Goal: Task Accomplishment & Management: Manage account settings

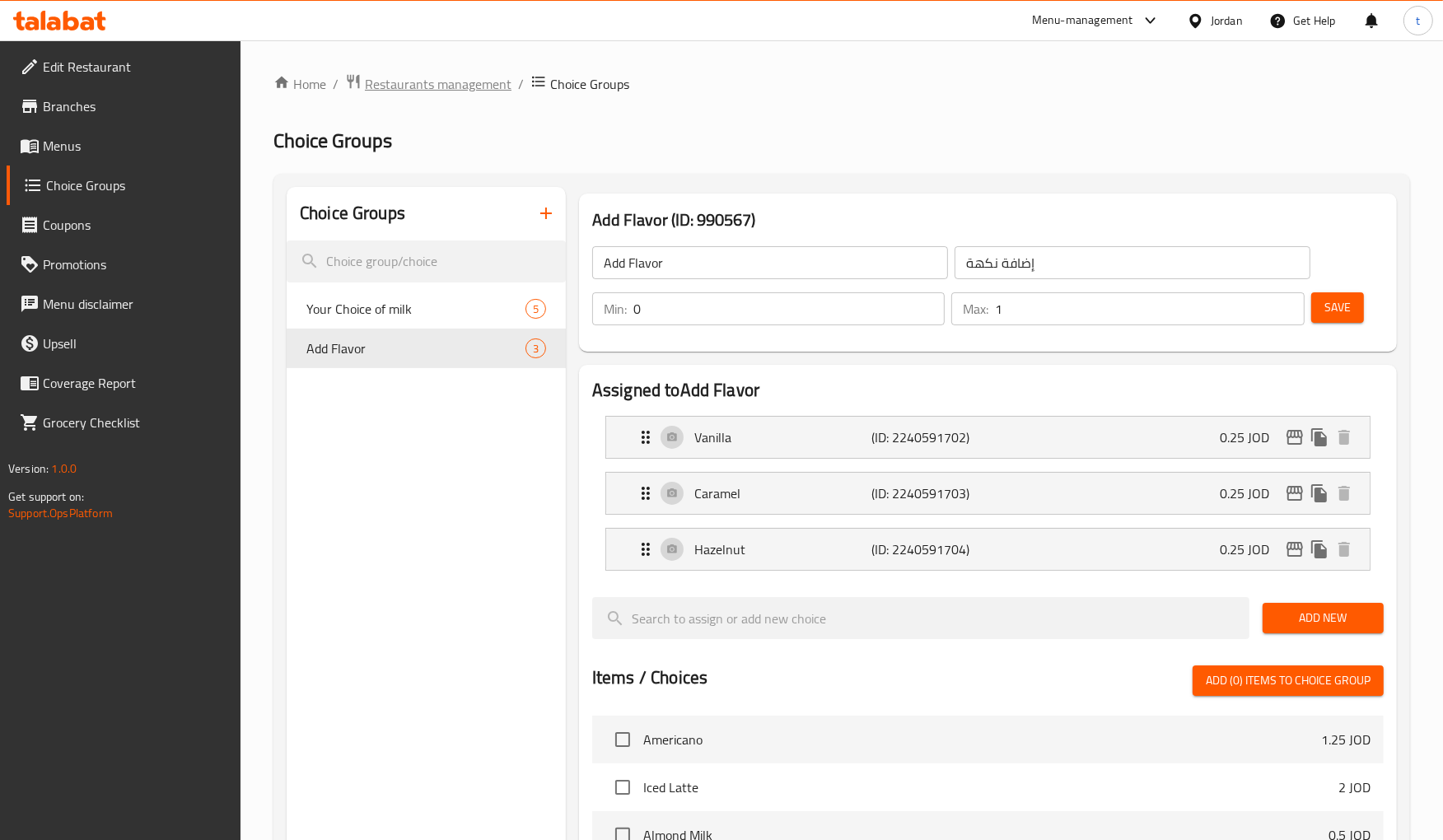
click at [434, 85] on span "Restaurants management" at bounding box center [438, 84] width 147 height 20
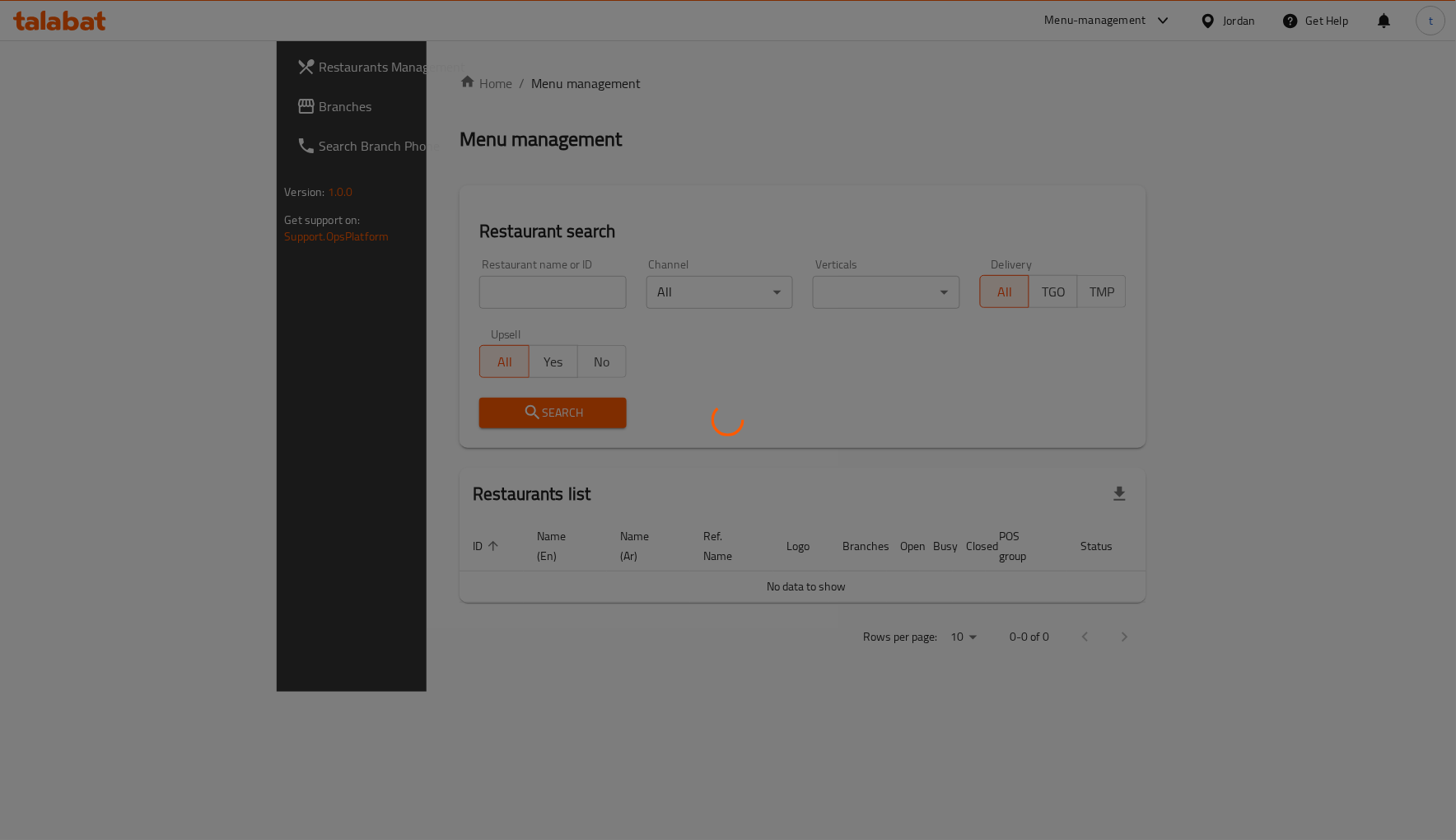
click at [94, 125] on div at bounding box center [728, 420] width 1456 height 840
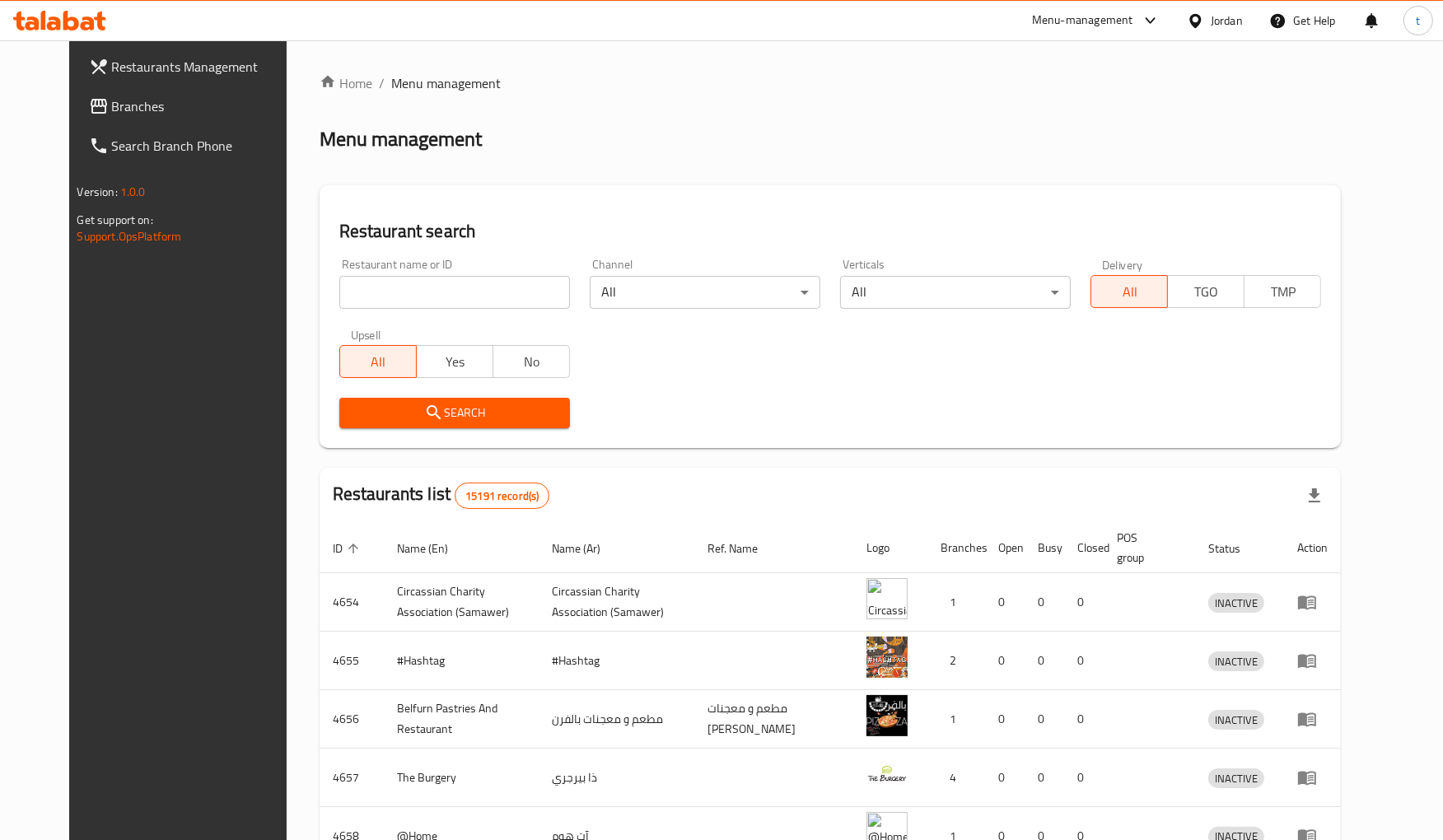
click at [112, 113] on span "Branches" at bounding box center [204, 106] width 185 height 20
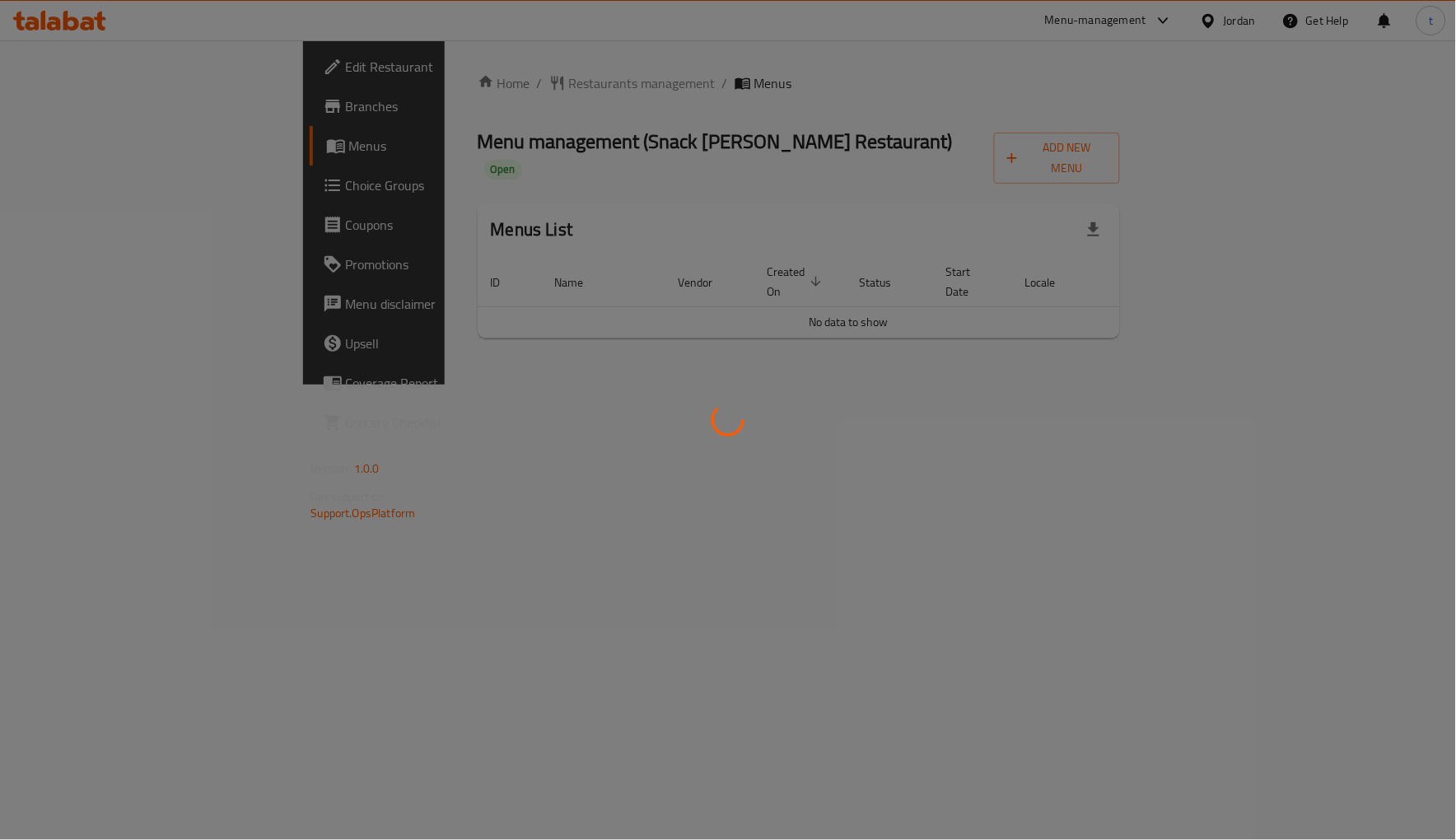
click at [123, 177] on div at bounding box center [728, 420] width 1456 height 840
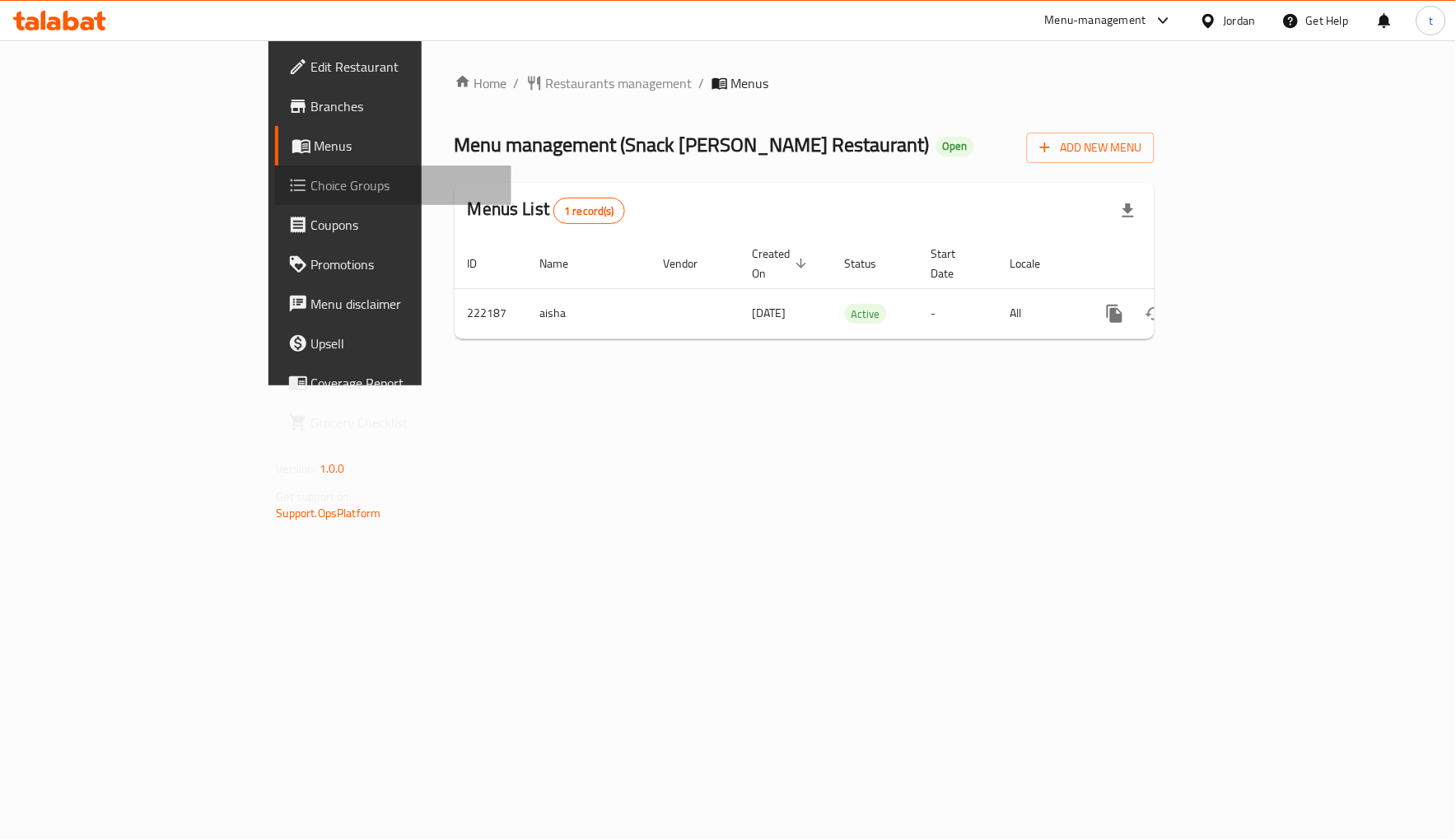
click at [311, 184] on span "Choice Groups" at bounding box center [405, 185] width 187 height 20
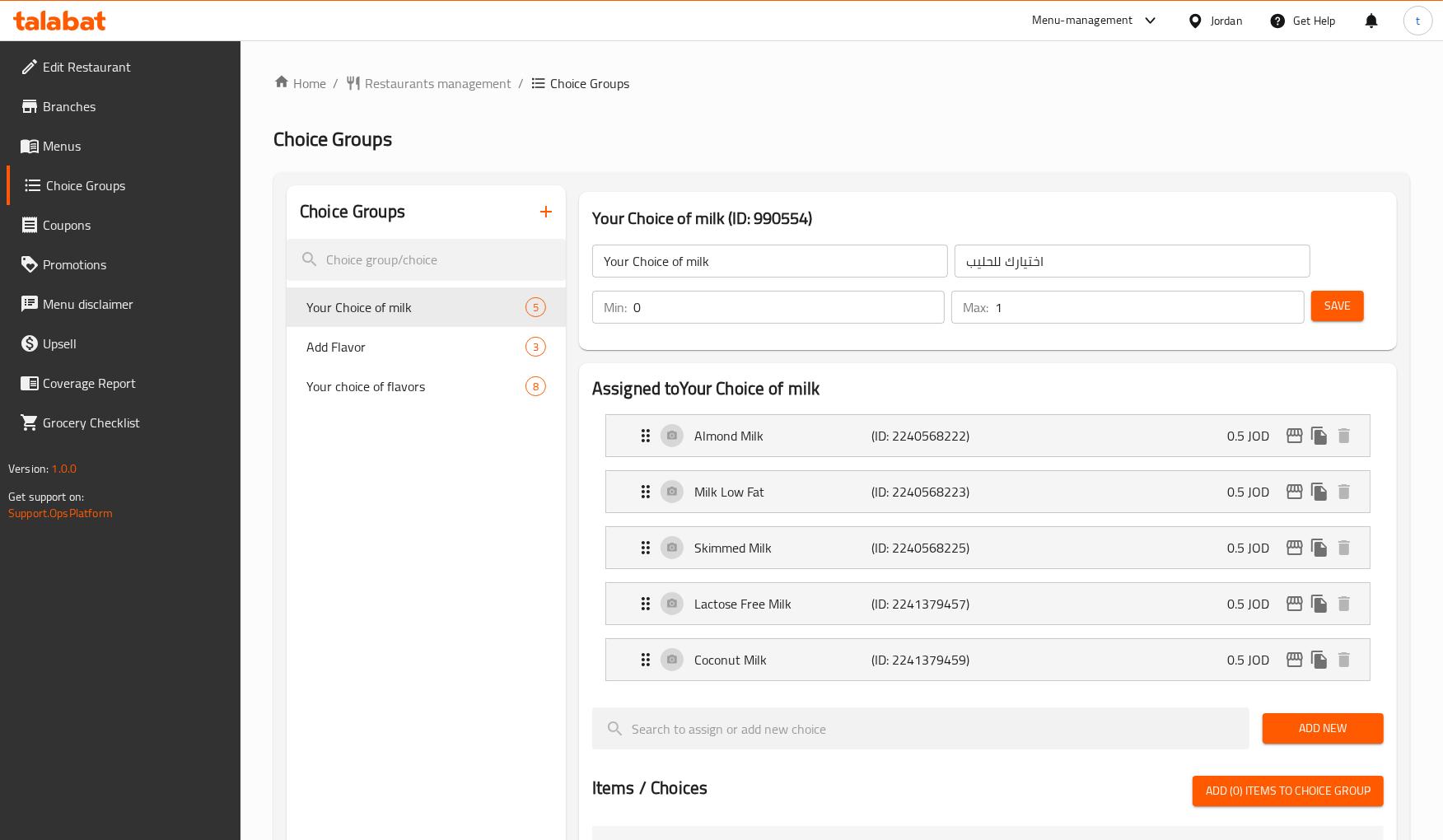
click at [920, 141] on h2 "Choice Groups" at bounding box center [841, 139] width 1137 height 26
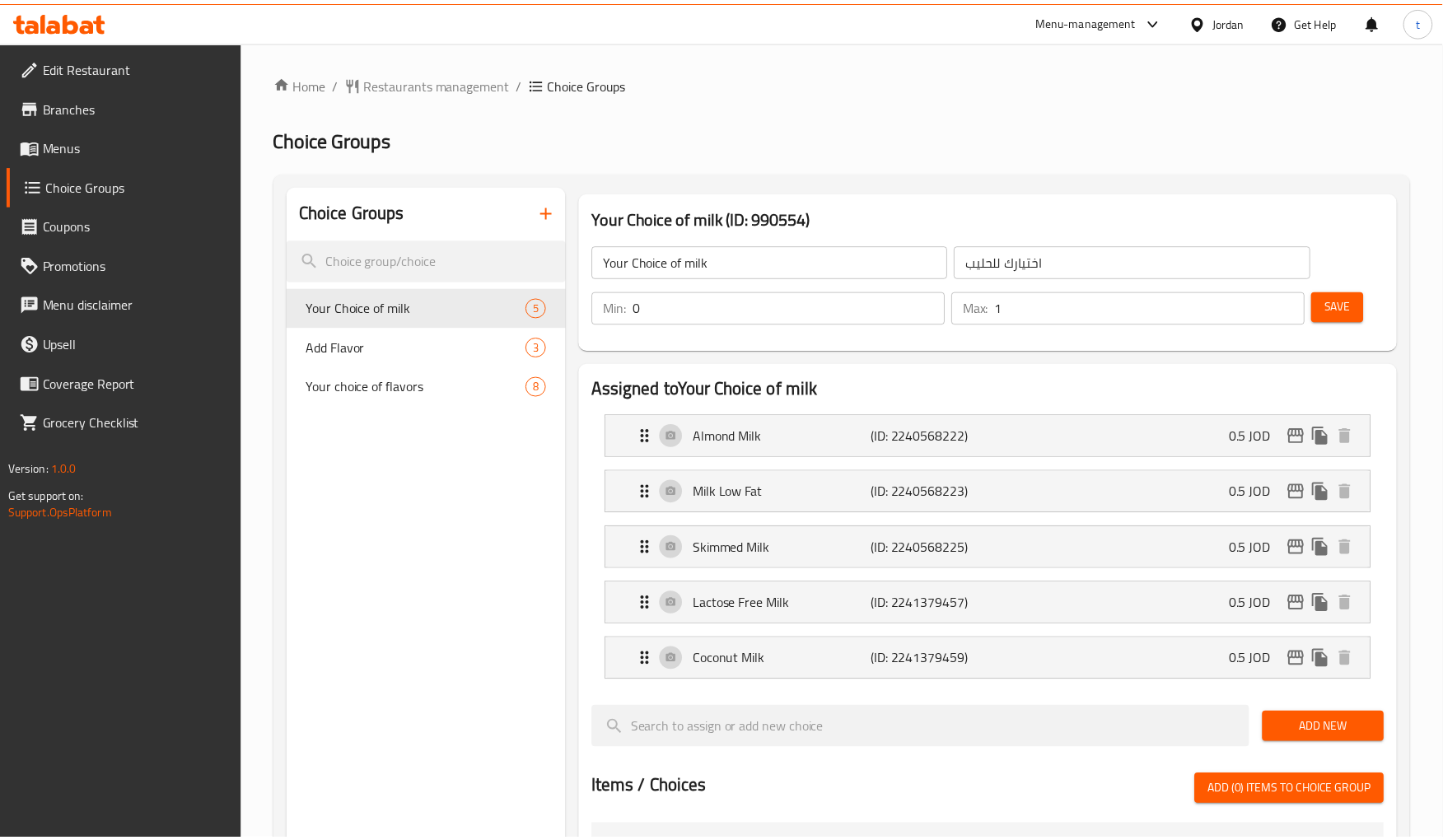
scroll to position [665, 0]
